Goal: Information Seeking & Learning: Compare options

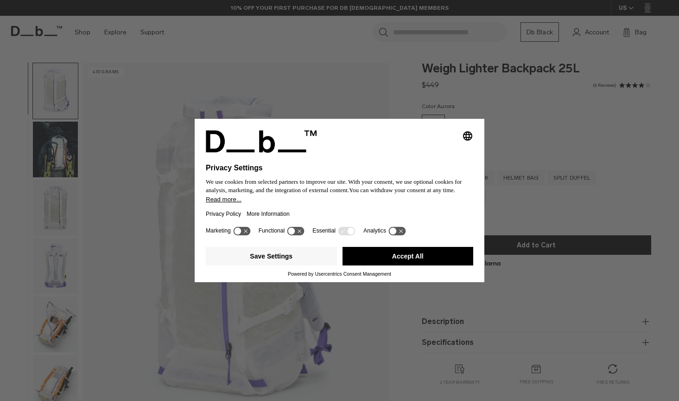
click at [516, 162] on div "Selecting an option will immediately change the language Privacy Settings We us…" at bounding box center [339, 200] width 679 height 401
click at [304, 232] on icon at bounding box center [295, 230] width 17 height 9
click at [248, 229] on icon at bounding box center [242, 231] width 19 height 10
click at [406, 233] on icon at bounding box center [396, 230] width 17 height 9
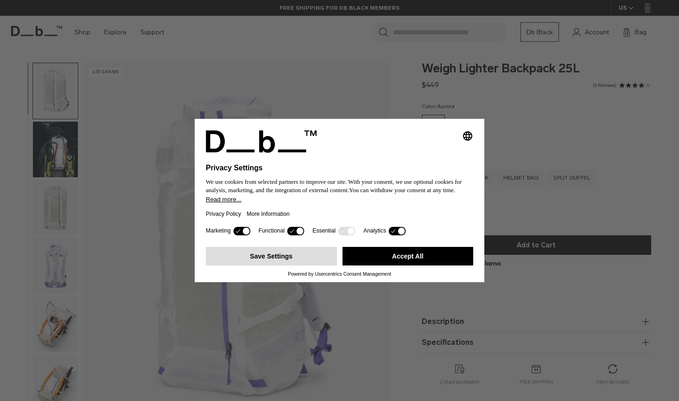
click at [318, 256] on button "Save Settings" at bounding box center [271, 256] width 131 height 19
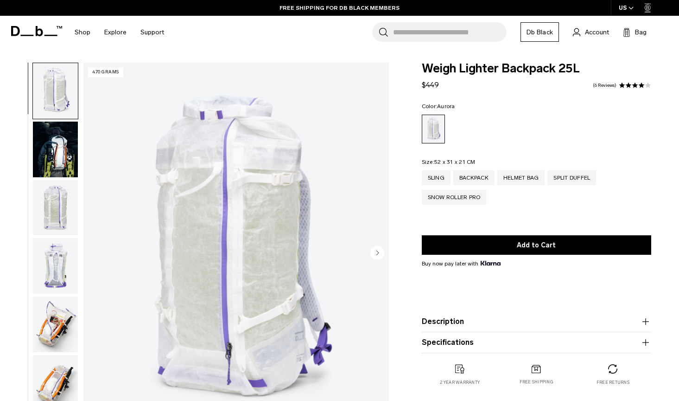
click at [53, 157] on img "button" at bounding box center [55, 149] width 45 height 56
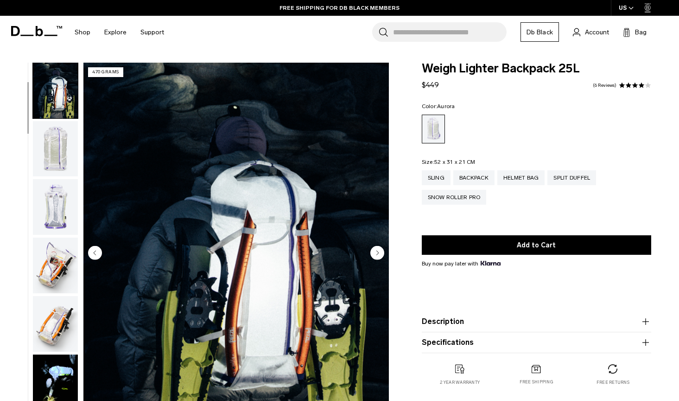
click at [53, 170] on img "button" at bounding box center [55, 149] width 45 height 56
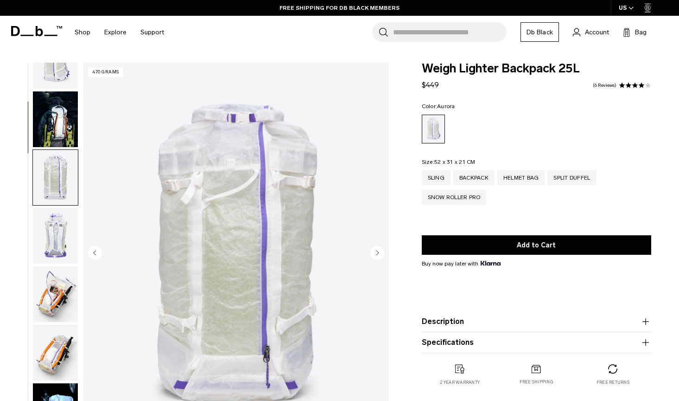
click at [54, 108] on img "button" at bounding box center [55, 119] width 45 height 56
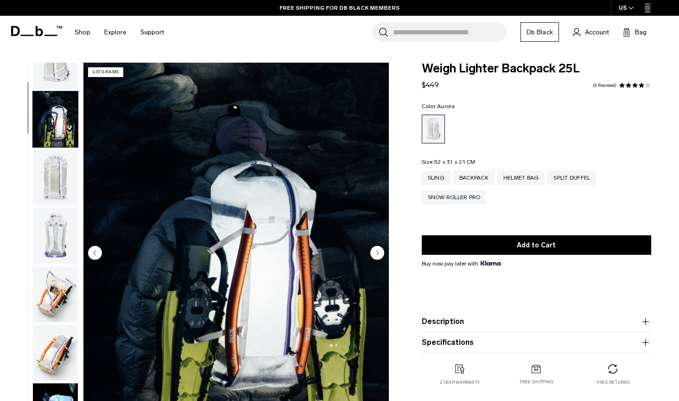
scroll to position [59, 0]
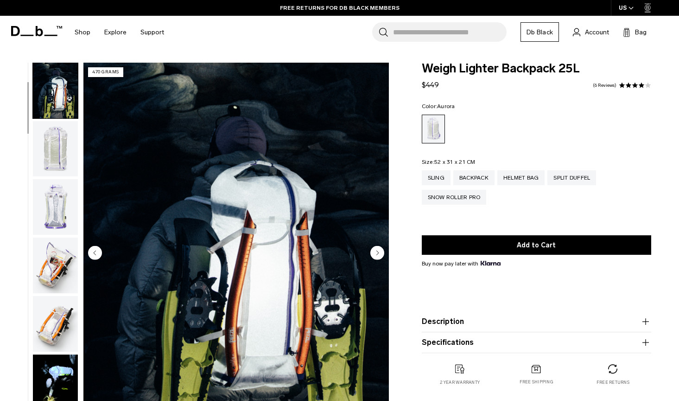
click at [61, 150] on img "button" at bounding box center [55, 149] width 45 height 56
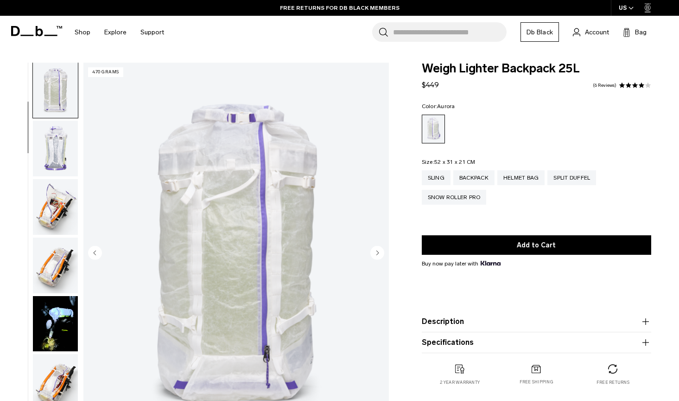
click at [57, 154] on img "button" at bounding box center [55, 149] width 45 height 56
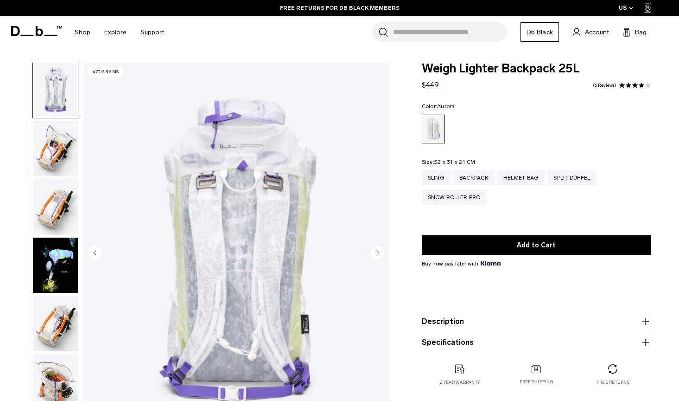
scroll to position [176, 0]
click at [55, 174] on img "button" at bounding box center [55, 148] width 45 height 56
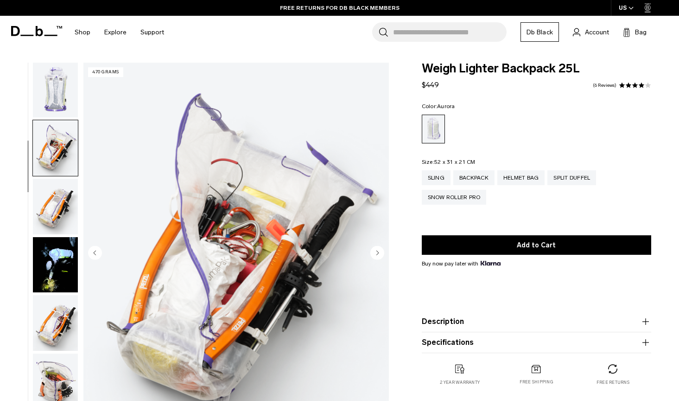
scroll to position [235, 0]
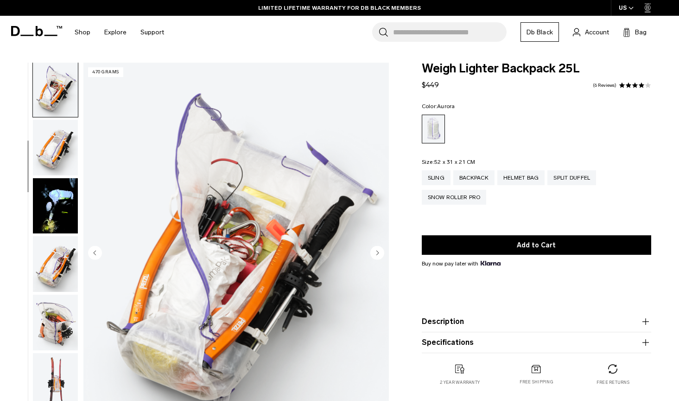
click at [55, 175] on img "button" at bounding box center [55, 148] width 45 height 56
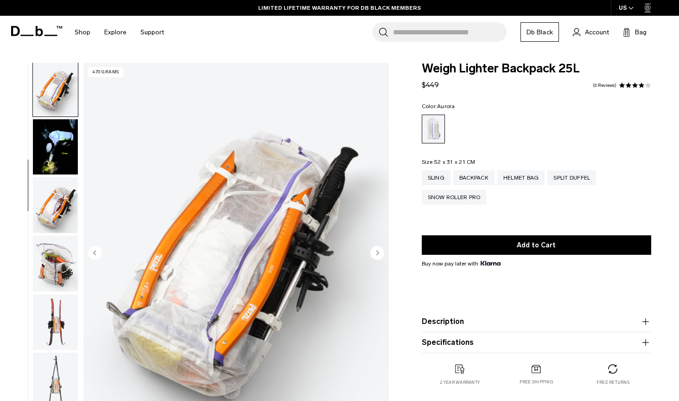
click at [54, 189] on img "button" at bounding box center [55, 205] width 45 height 56
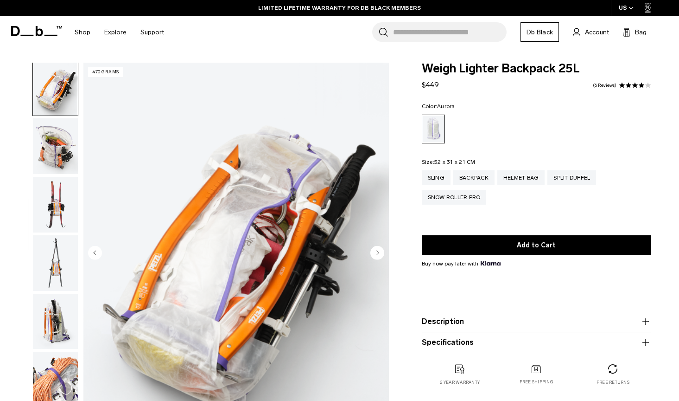
click at [55, 197] on img "button" at bounding box center [55, 205] width 45 height 56
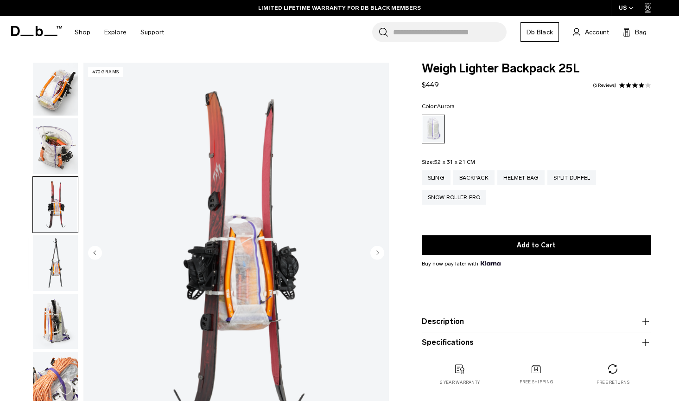
scroll to position [528, 0]
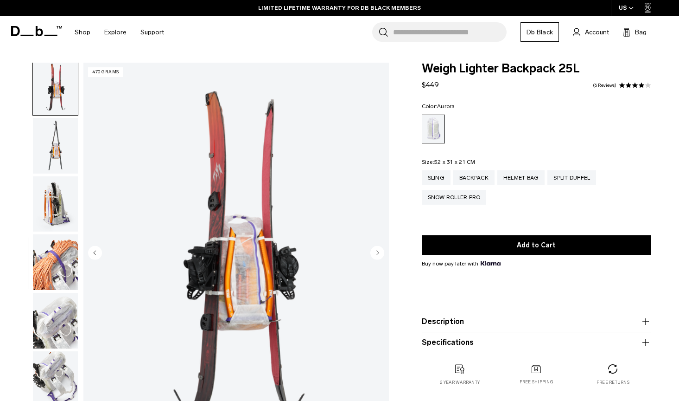
click at [56, 221] on img "button" at bounding box center [55, 204] width 45 height 56
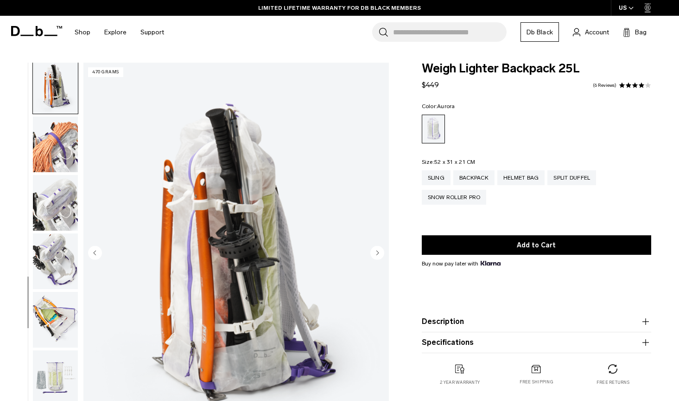
scroll to position [646, 0]
click at [55, 191] on img "button" at bounding box center [55, 203] width 45 height 56
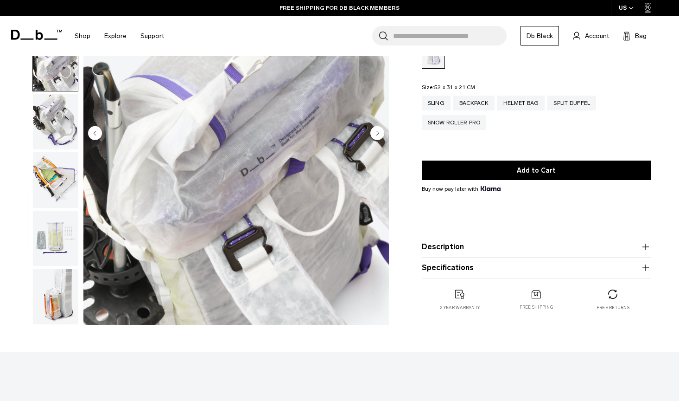
scroll to position [122, 0]
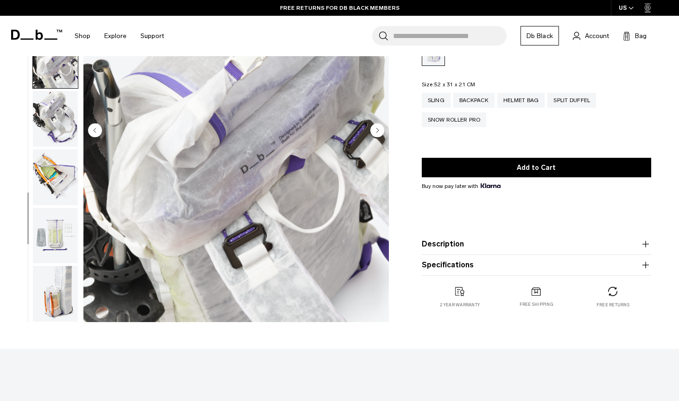
click at [54, 282] on img "button" at bounding box center [55, 294] width 45 height 56
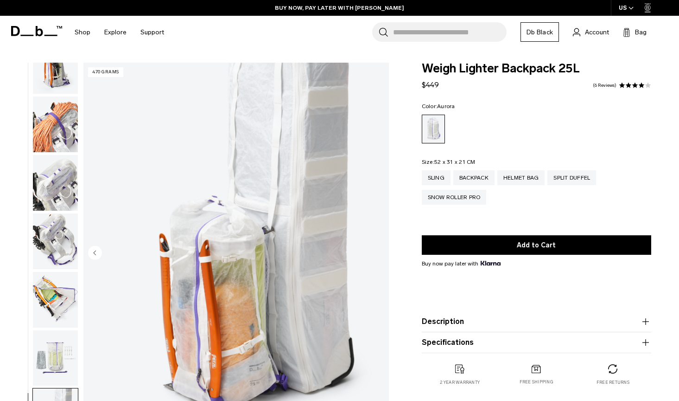
scroll to position [0, 0]
click at [430, 177] on div "Sling" at bounding box center [436, 177] width 29 height 15
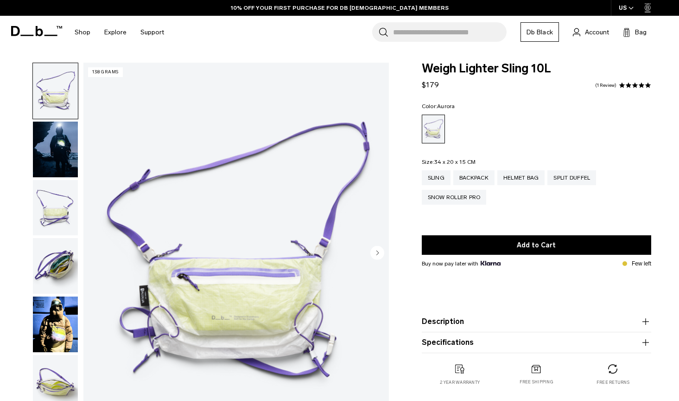
click at [373, 251] on circle "Next slide" at bounding box center [377, 252] width 14 height 14
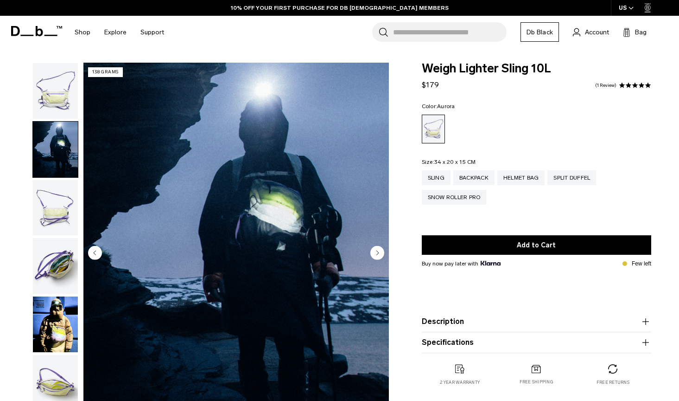
click at [373, 250] on circle "Next slide" at bounding box center [377, 252] width 14 height 14
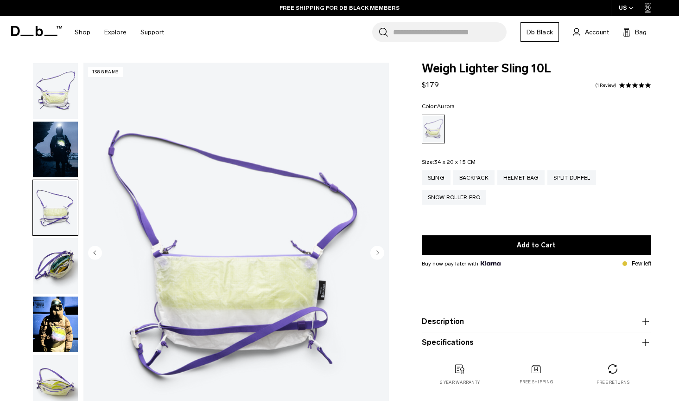
click at [373, 250] on circle "Next slide" at bounding box center [377, 252] width 14 height 14
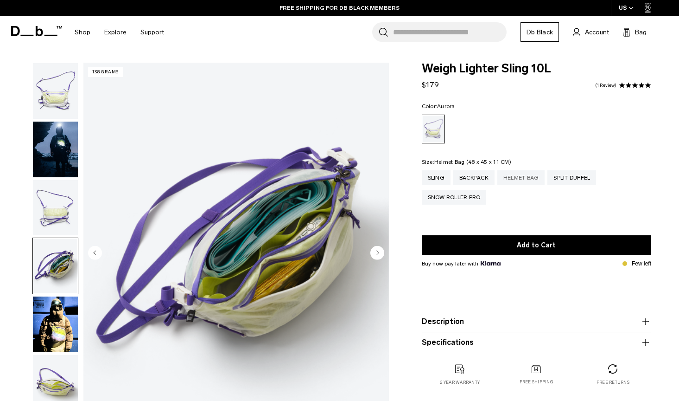
click at [510, 178] on div "Helmet Bag" at bounding box center [521, 177] width 48 height 15
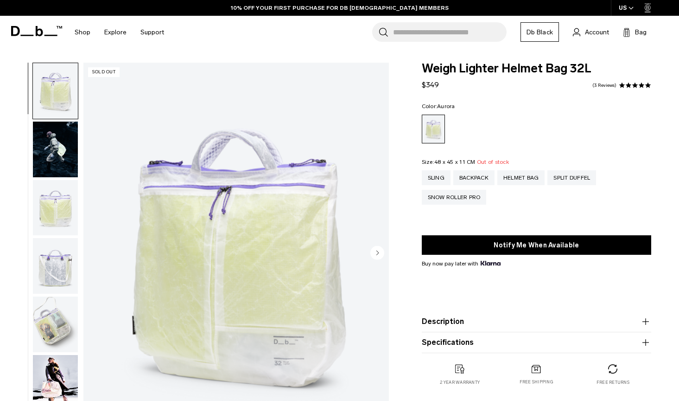
click at [367, 254] on img "1 / 10" at bounding box center [235, 254] width 305 height 382
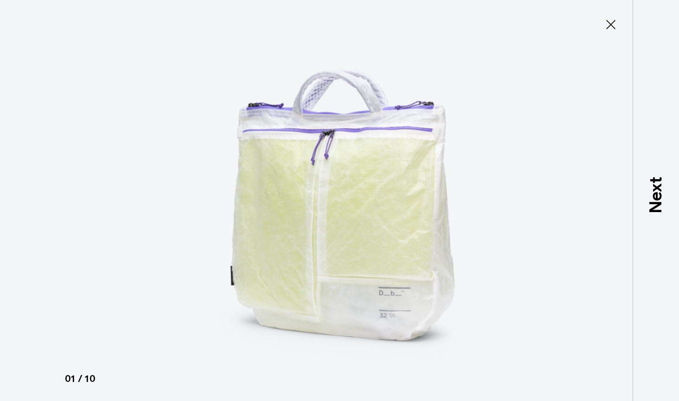
click at [614, 19] on icon at bounding box center [611, 24] width 15 height 15
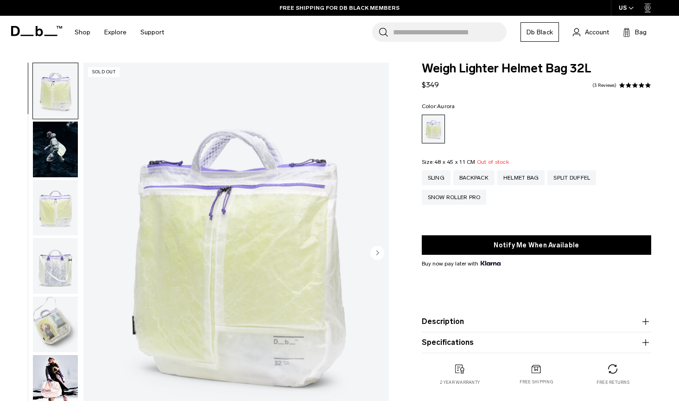
click at [378, 249] on circle "Next slide" at bounding box center [377, 252] width 14 height 14
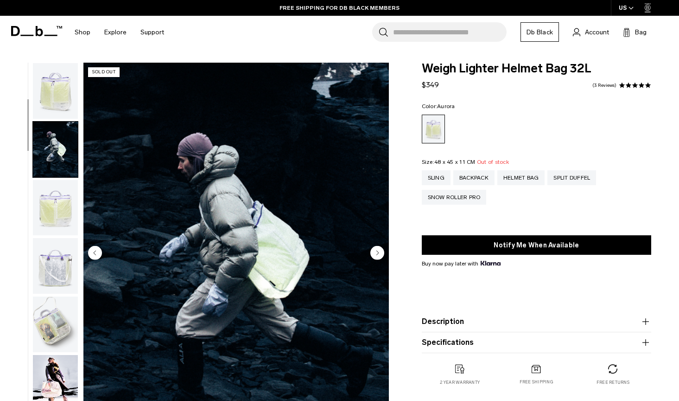
scroll to position [59, 0]
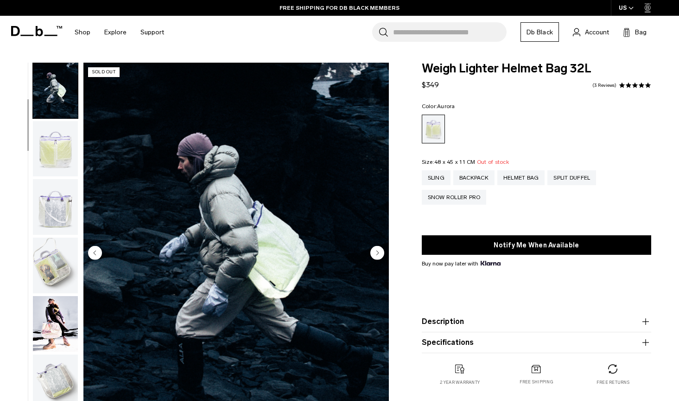
click at [378, 249] on circle "Next slide" at bounding box center [377, 252] width 14 height 14
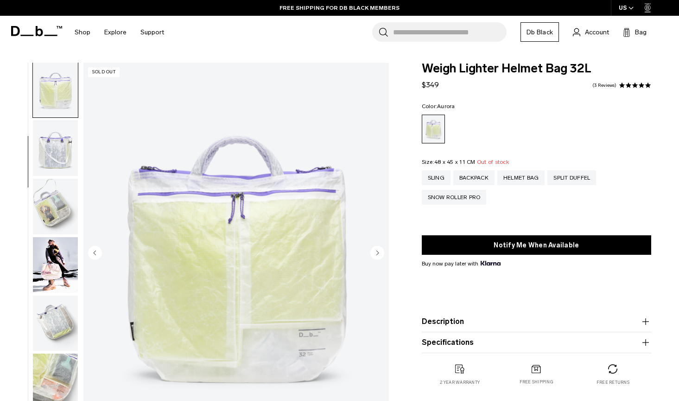
click at [378, 249] on circle "Next slide" at bounding box center [377, 252] width 14 height 14
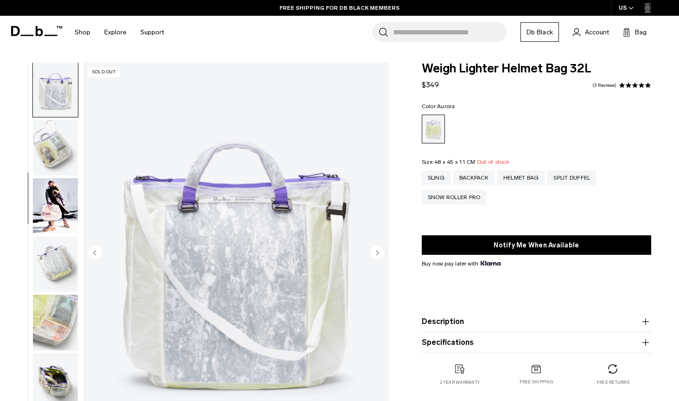
click at [378, 249] on circle "Next slide" at bounding box center [377, 252] width 14 height 14
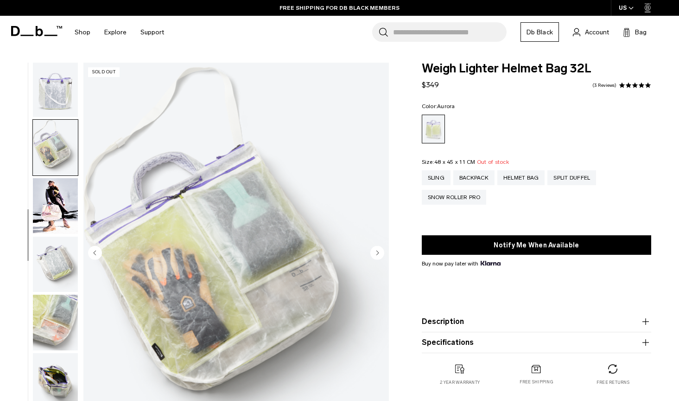
scroll to position [206, 0]
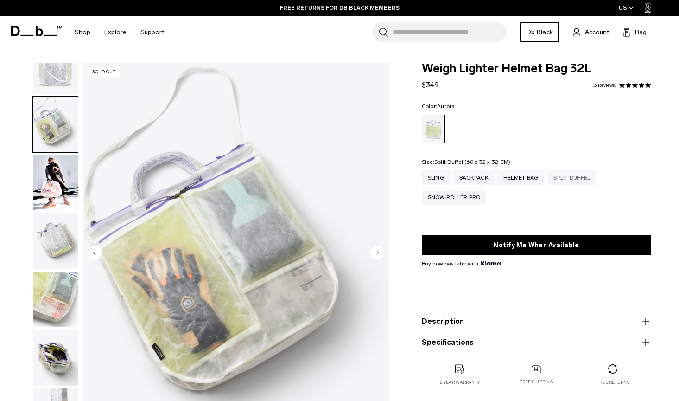
click at [579, 178] on div "Split Duffel" at bounding box center [571, 177] width 49 height 15
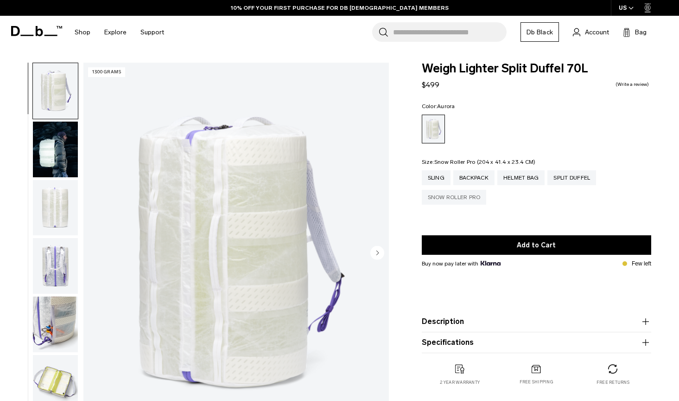
click at [478, 196] on div "Snow Roller Pro" at bounding box center [454, 197] width 65 height 15
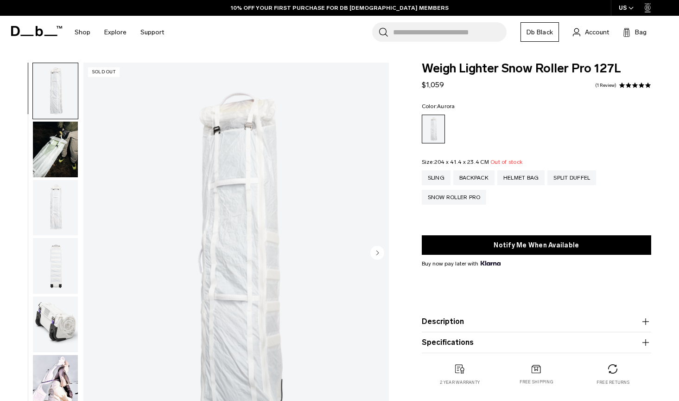
click at [43, 31] on icon at bounding box center [39, 31] width 7 height 10
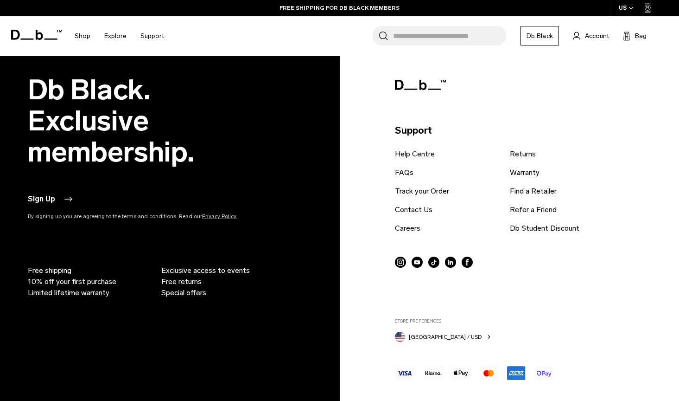
scroll to position [1694, 0]
